Goal: Task Accomplishment & Management: Use online tool/utility

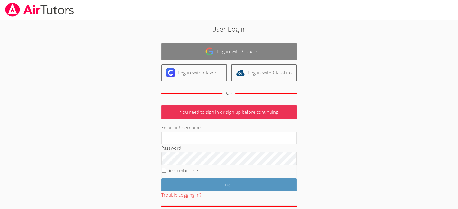
click at [215, 46] on link "Log in with Google" at bounding box center [228, 51] width 135 height 17
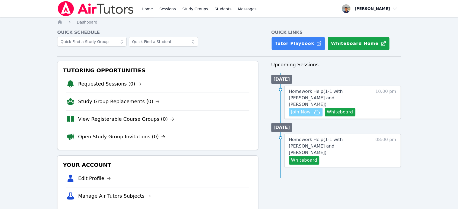
click at [307, 109] on span "Join Now" at bounding box center [301, 112] width 20 height 7
click at [349, 187] on div "Upcoming Sessions Today Homework Help ( 1-1 with Alice Yoon and YoungKwang Kim …" at bounding box center [335, 153] width 129 height 184
click at [302, 44] on link "Tutor Playbook" at bounding box center [298, 44] width 54 height 14
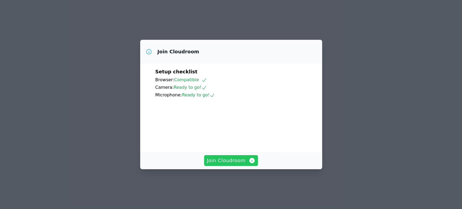
click at [221, 164] on span "Join Cloudroom" at bounding box center [231, 161] width 48 height 8
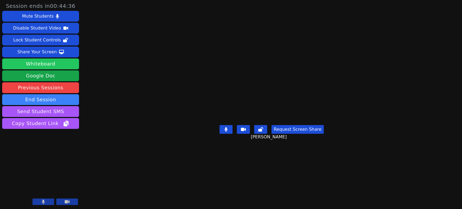
click at [67, 67] on button "Whiteboard" at bounding box center [40, 64] width 77 height 11
click at [405, 145] on div "Session ends in 00:43:18 Mute Students Disable Student Video Lock Student Contr…" at bounding box center [231, 104] width 462 height 209
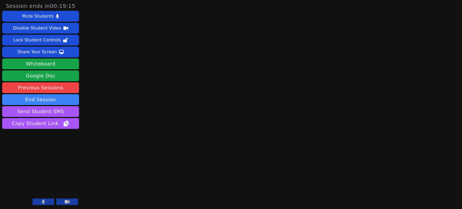
click at [49, 201] on button at bounding box center [44, 202] width 22 height 7
click at [69, 203] on icon at bounding box center [67, 202] width 5 height 4
